Goal: Contribute content: Contribute content

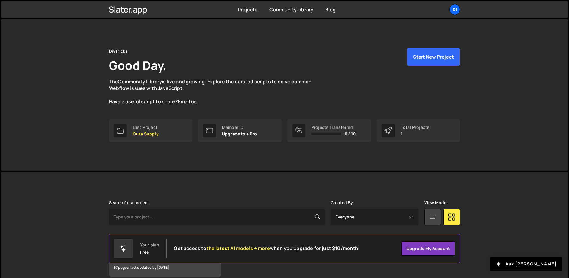
scroll to position [29, 0]
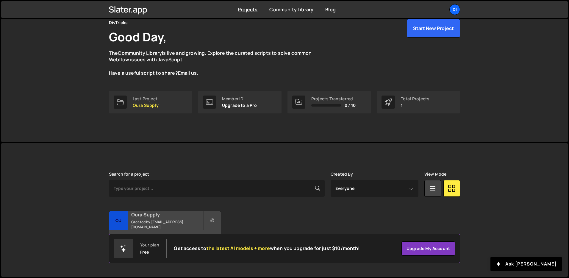
click at [160, 224] on small "Created by [EMAIL_ADDRESS][DOMAIN_NAME]" at bounding box center [167, 224] width 72 height 10
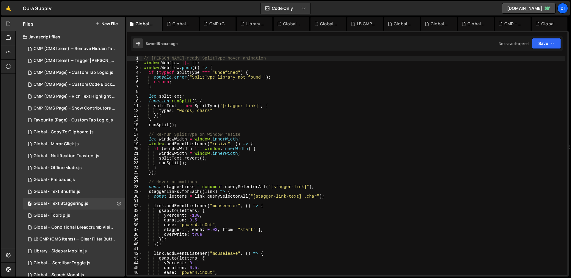
click at [108, 23] on button "New File" at bounding box center [106, 23] width 22 height 5
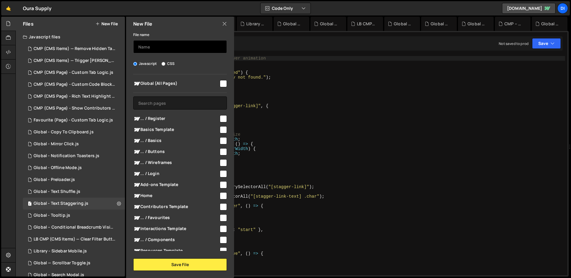
click at [176, 46] on input "text" at bounding box center [180, 46] width 94 height 13
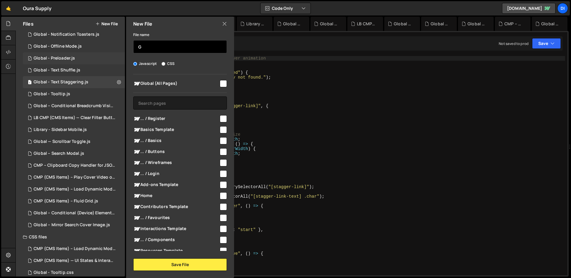
scroll to position [121, 0]
type input "G"
click at [80, 153] on div "Global – Search Modal.js" at bounding box center [59, 153] width 51 height 5
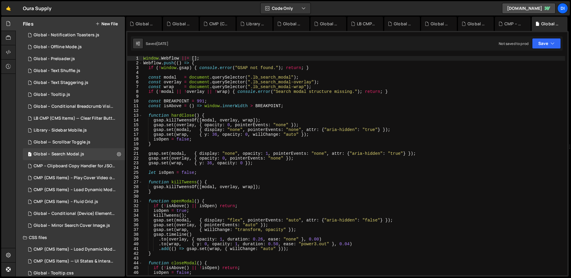
type textarea "gsap.set(modal, { display: "none", pointerEvents: "none", attr: {"aria-hidden":…"
click at [272, 129] on div "window . Webflow ||= [ ] ; Webflow . push (( ) => { if ( ! window . gsap ) { co…" at bounding box center [353, 170] width 423 height 229
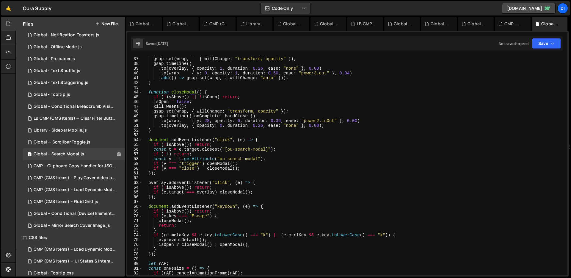
scroll to position [331, 0]
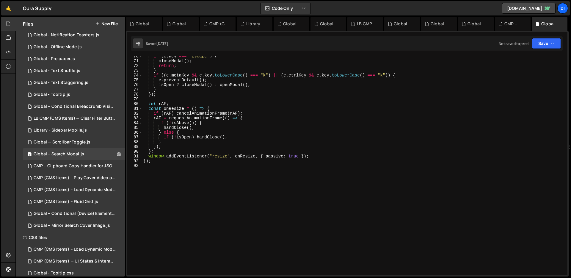
click at [113, 23] on button "New File" at bounding box center [106, 23] width 22 height 5
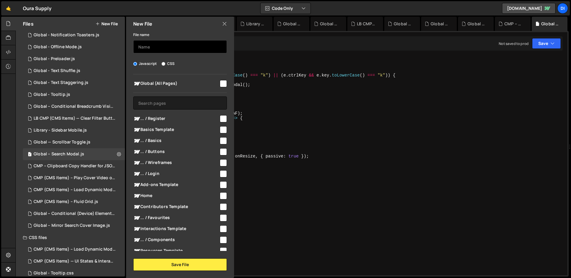
click at [191, 49] on input "text" at bounding box center [180, 46] width 94 height 13
type input "Global - Search Modal Logic"
click at [198, 62] on div "Javascript CSS" at bounding box center [180, 64] width 94 height 6
click at [220, 82] on input "checkbox" at bounding box center [223, 83] width 7 height 7
checkbox input "true"
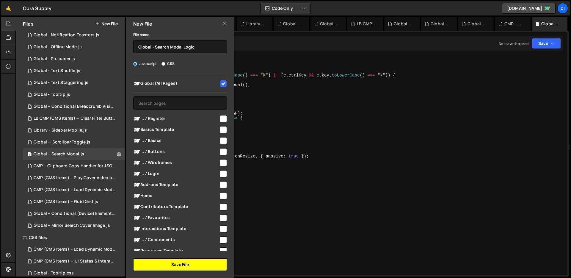
click at [192, 261] on button "Save File" at bounding box center [180, 264] width 94 height 12
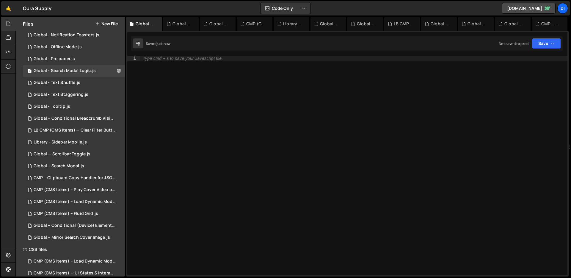
click at [293, 116] on div "Type cmd + s to save your Javascript file." at bounding box center [354, 170] width 428 height 229
paste textarea "})();"
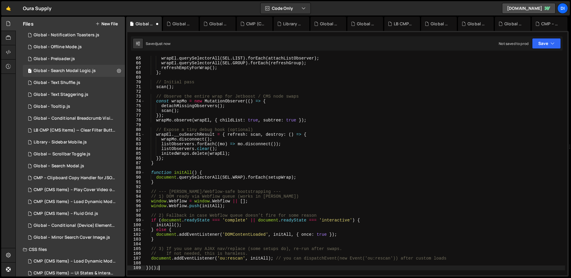
scroll to position [0, 0]
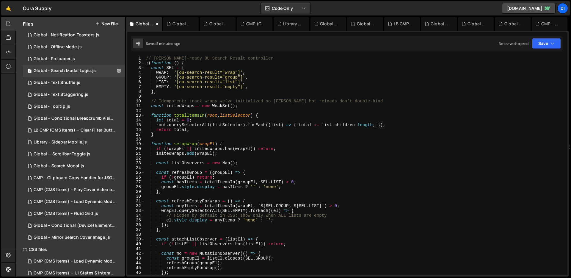
click at [341, 119] on div "// Slater-ready OU Search Result controller ; ( function ( ) { const SEL = { WR…" at bounding box center [355, 170] width 420 height 229
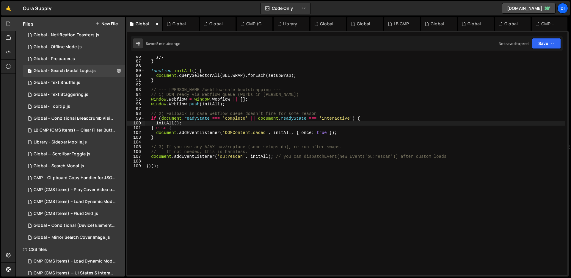
click at [337, 122] on div "}} ; } function initAll ( ) { document . querySelectorAll ( SEL . WRAP ) . forE…" at bounding box center [355, 168] width 420 height 229
type textarea "})();"
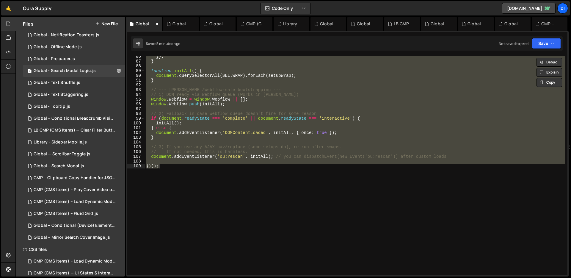
paste textarea
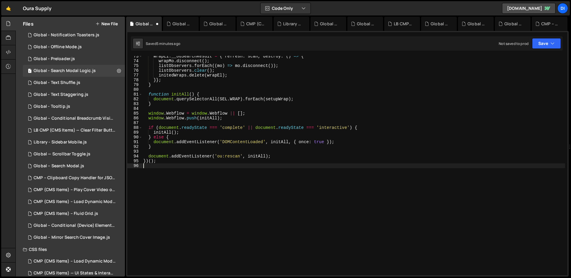
scroll to position [345, 0]
